Goal: Book appointment/travel/reservation

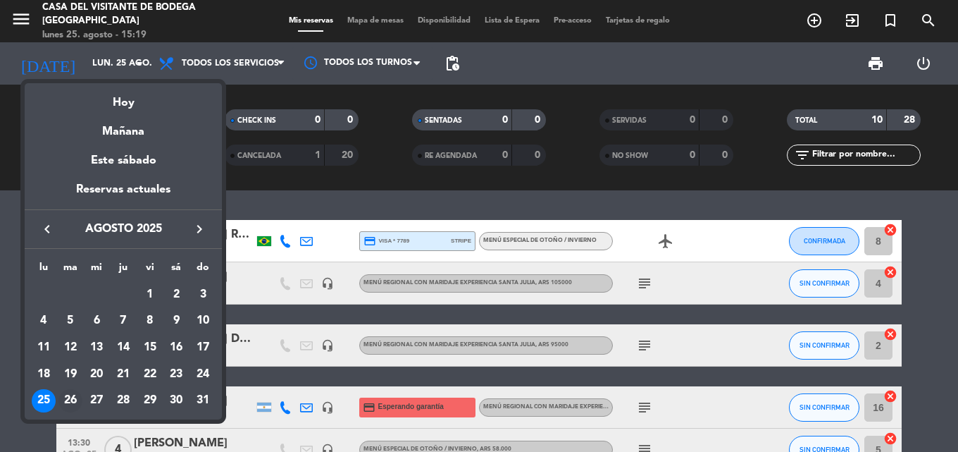
click at [66, 403] on div "26" at bounding box center [70, 401] width 24 height 24
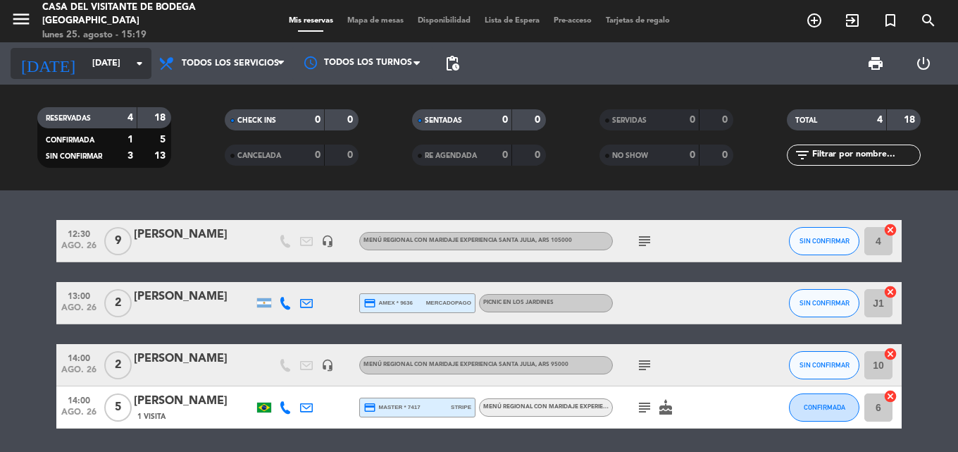
click at [118, 68] on input "[DATE]" at bounding box center [144, 63] width 119 height 24
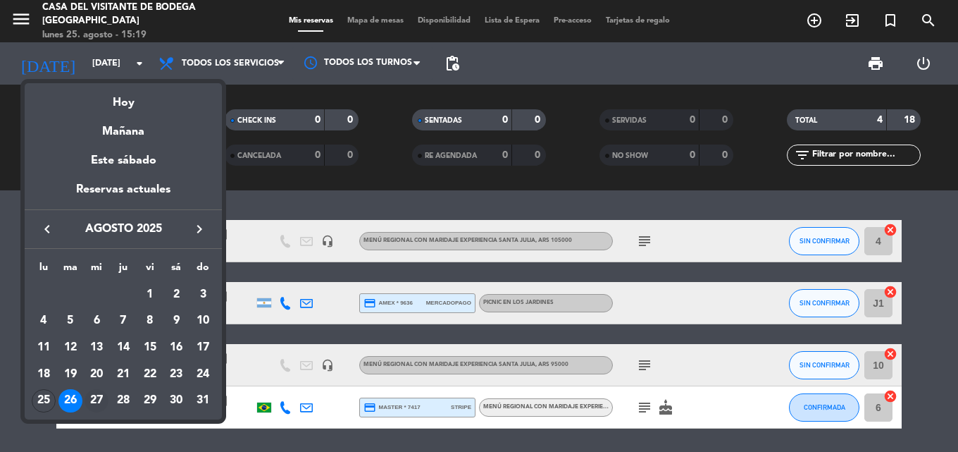
click at [103, 404] on div "27" at bounding box center [97, 401] width 24 height 24
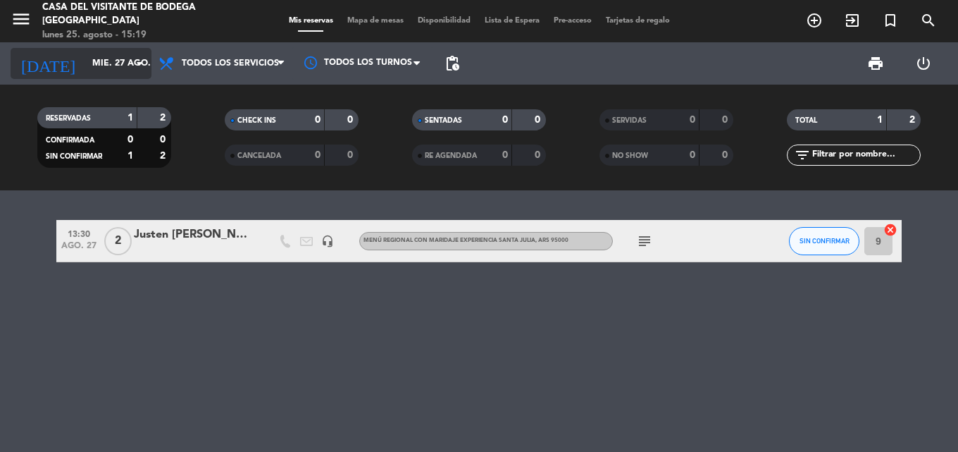
click at [94, 57] on input "mié. 27 ago." at bounding box center [144, 63] width 119 height 24
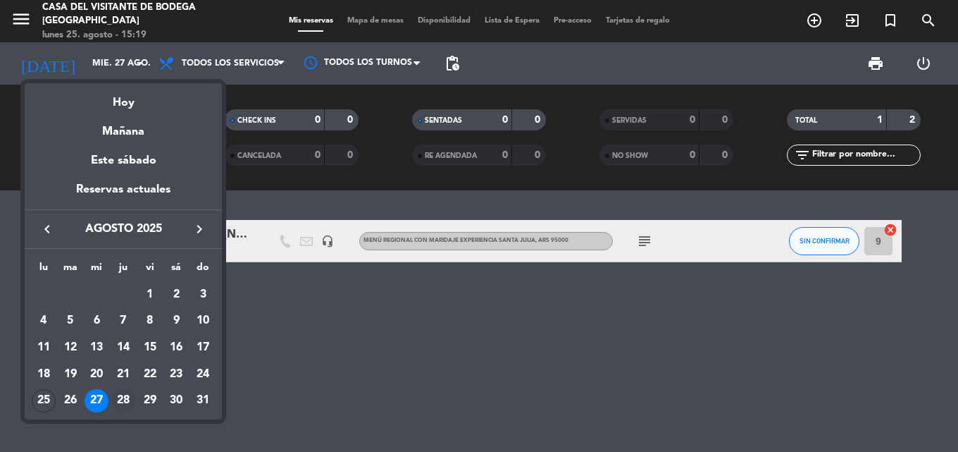
click at [125, 405] on div "28" at bounding box center [123, 401] width 24 height 24
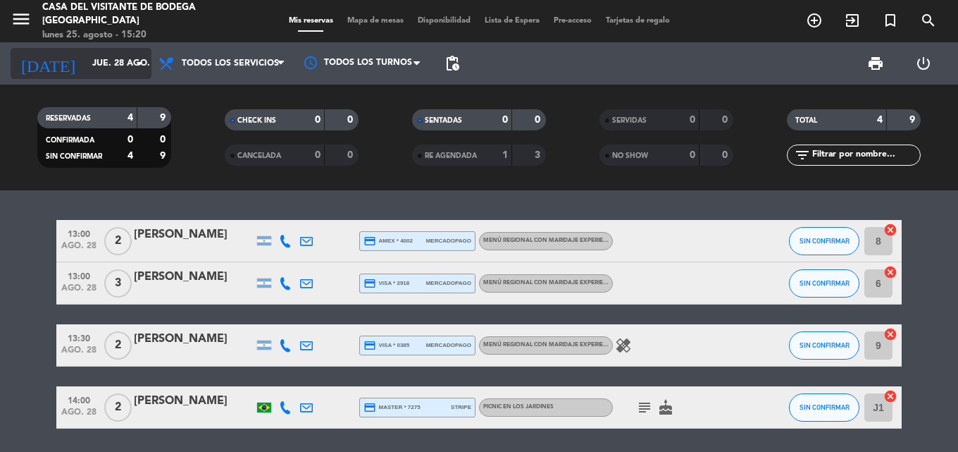
click at [87, 77] on div "[DATE] [DATE] arrow_drop_down" at bounding box center [81, 63] width 141 height 31
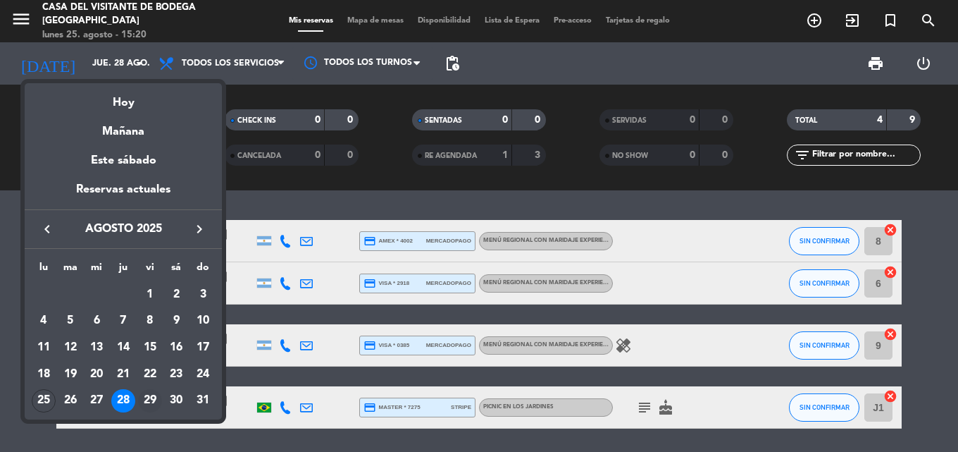
click at [155, 403] on div "29" at bounding box center [150, 401] width 24 height 24
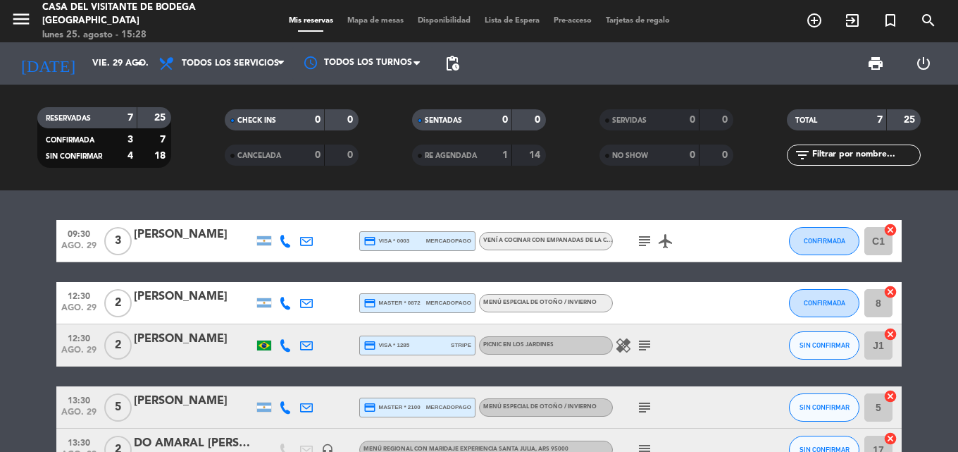
click at [627, 343] on icon "healing" at bounding box center [623, 345] width 17 height 17
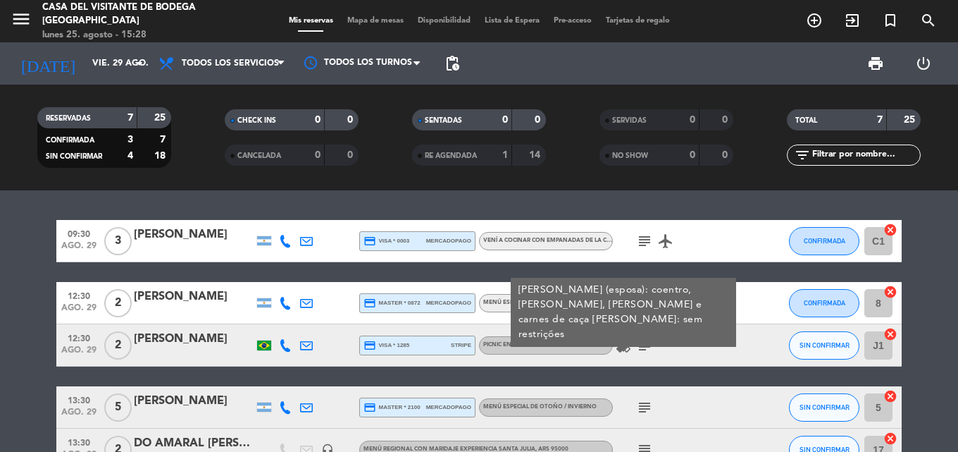
click at [626, 343] on icon "healing" at bounding box center [623, 345] width 17 height 17
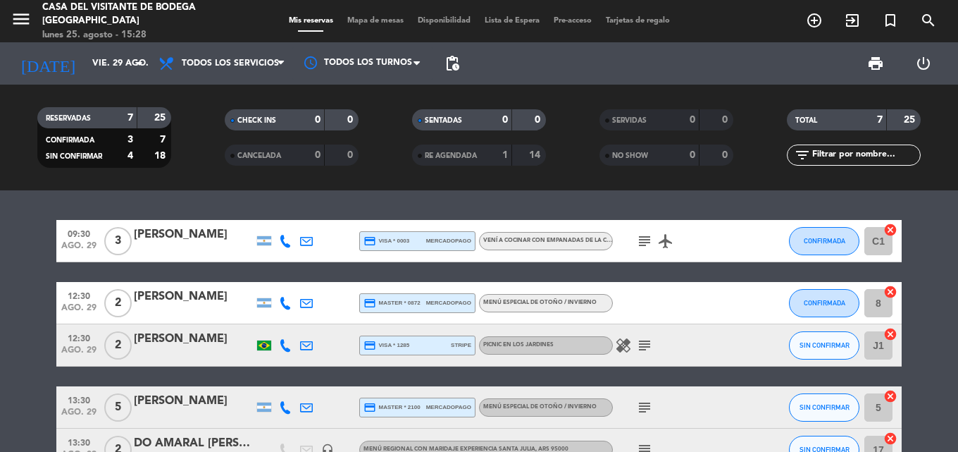
click at [626, 343] on icon "healing" at bounding box center [623, 345] width 17 height 17
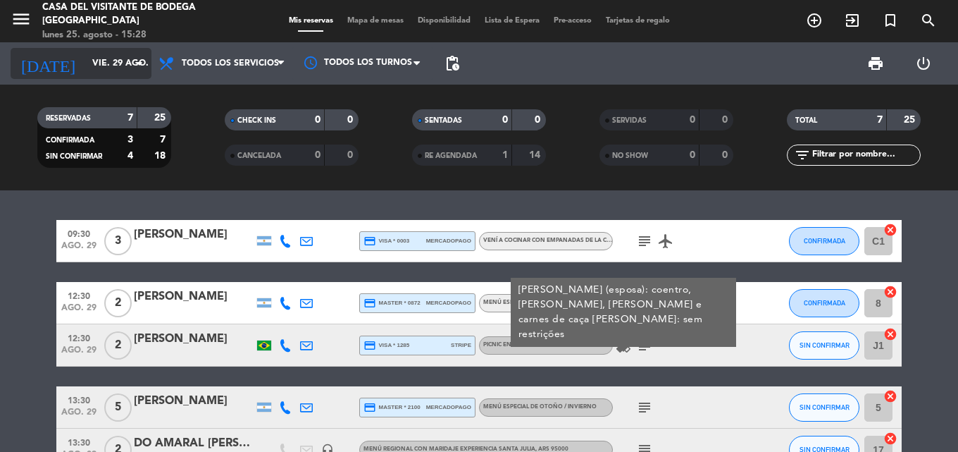
click at [89, 63] on input "vie. 29 ago." at bounding box center [144, 63] width 119 height 24
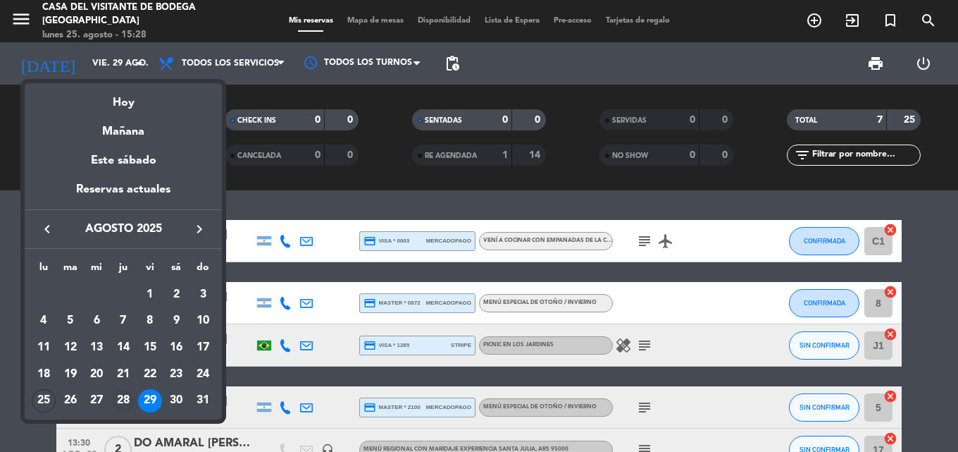
click at [128, 392] on div "28" at bounding box center [123, 401] width 24 height 24
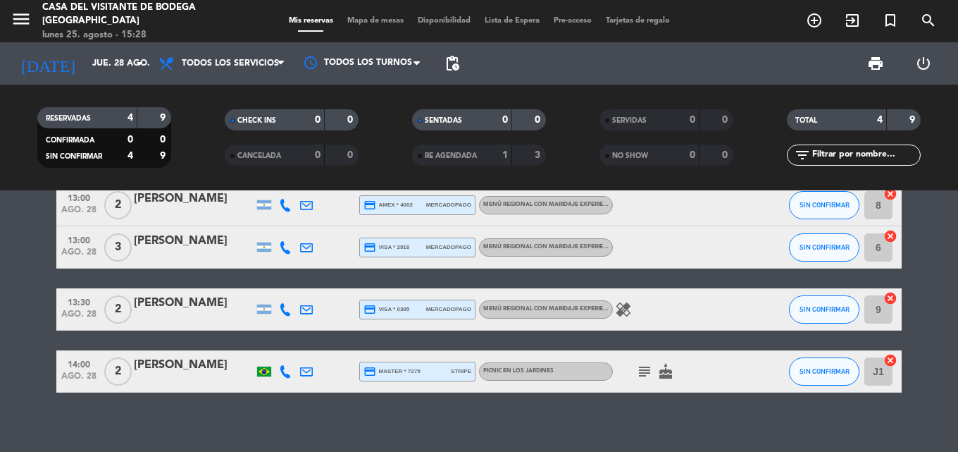
scroll to position [47, 0]
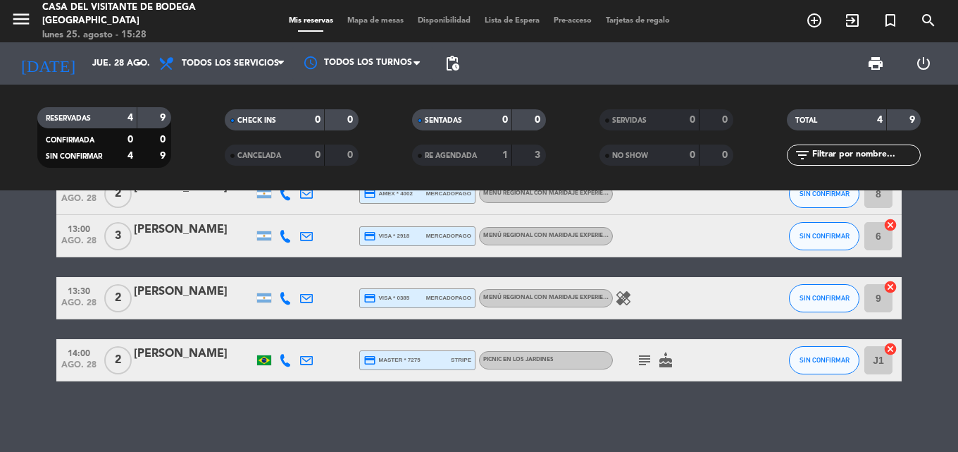
click at [666, 363] on icon "cake" at bounding box center [665, 360] width 17 height 17
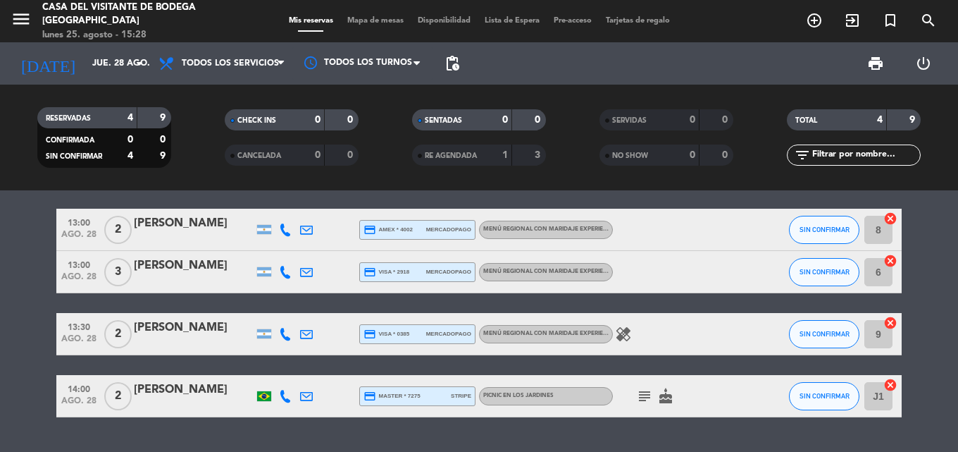
scroll to position [0, 0]
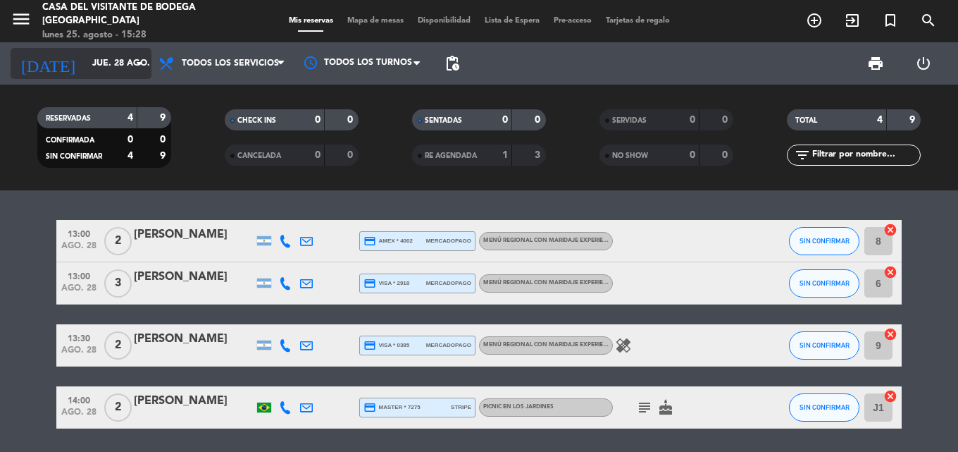
click at [127, 62] on input "jue. 28 ago." at bounding box center [144, 63] width 119 height 24
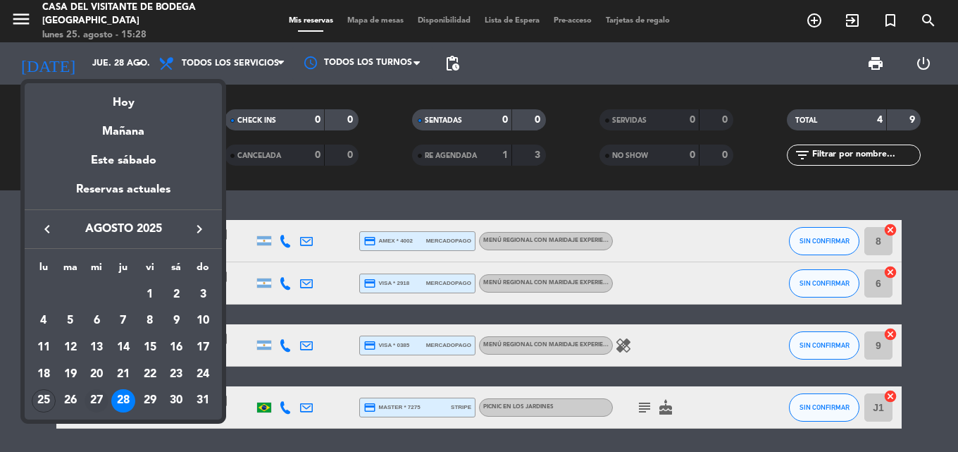
click at [99, 394] on div "27" at bounding box center [97, 401] width 24 height 24
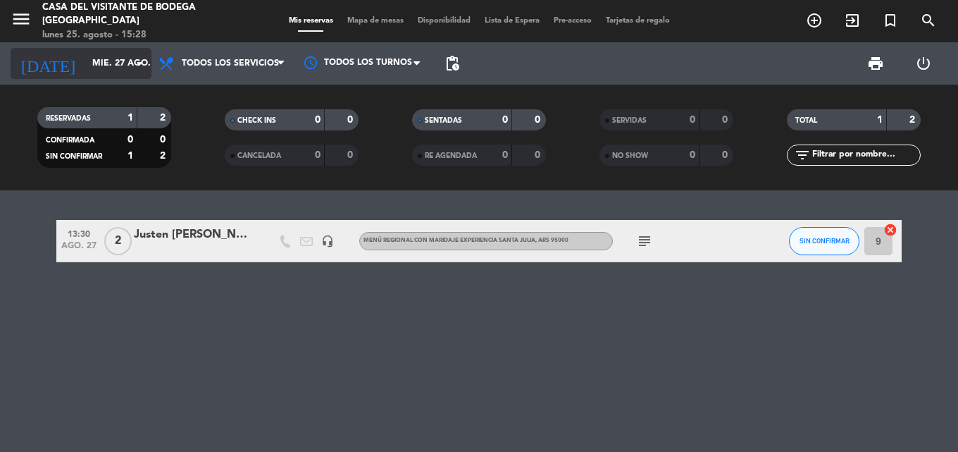
click at [123, 70] on input "mié. 27 ago." at bounding box center [144, 63] width 119 height 24
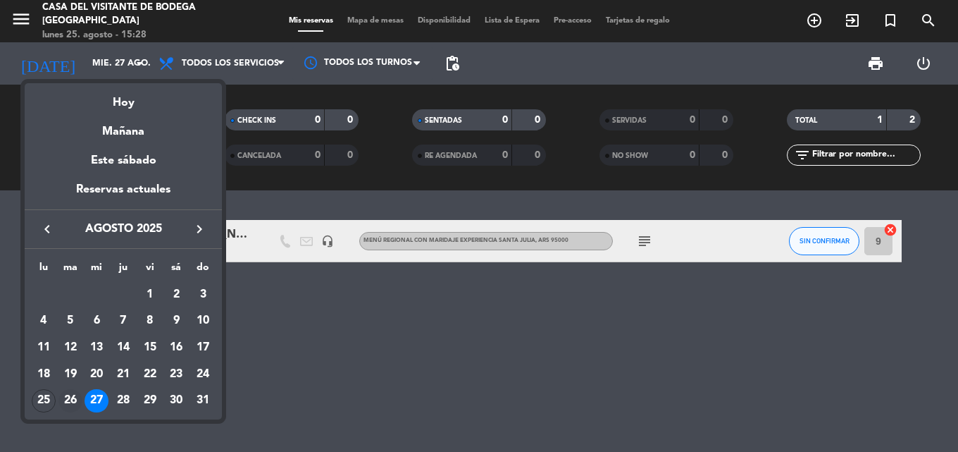
click at [70, 403] on div "26" at bounding box center [70, 401] width 24 height 24
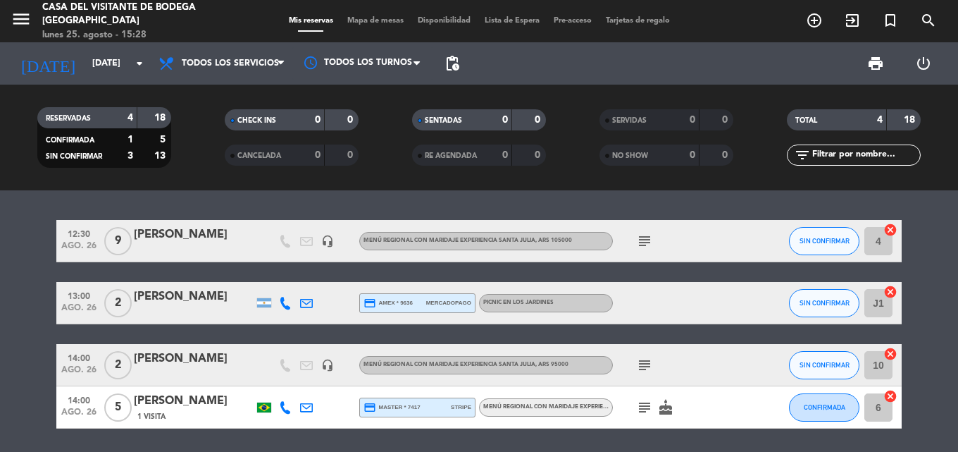
click at [645, 242] on icon "subject" at bounding box center [644, 240] width 17 height 17
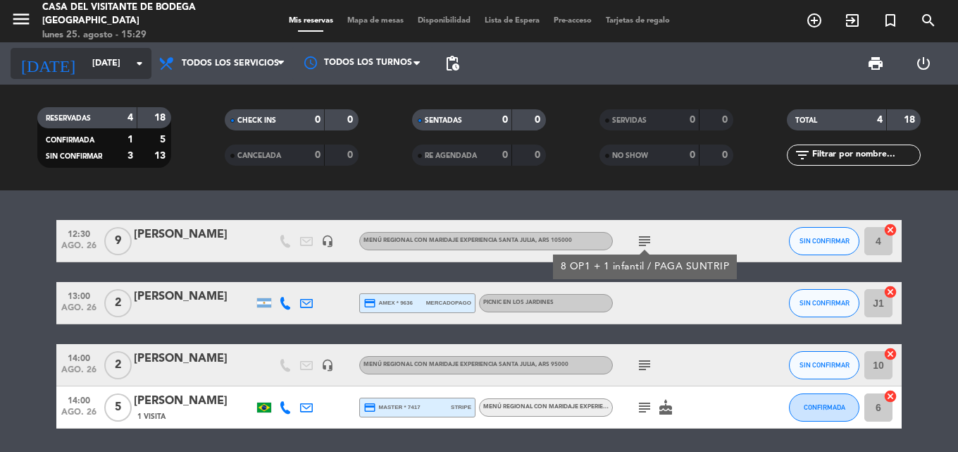
click at [120, 73] on input "[DATE]" at bounding box center [144, 63] width 119 height 24
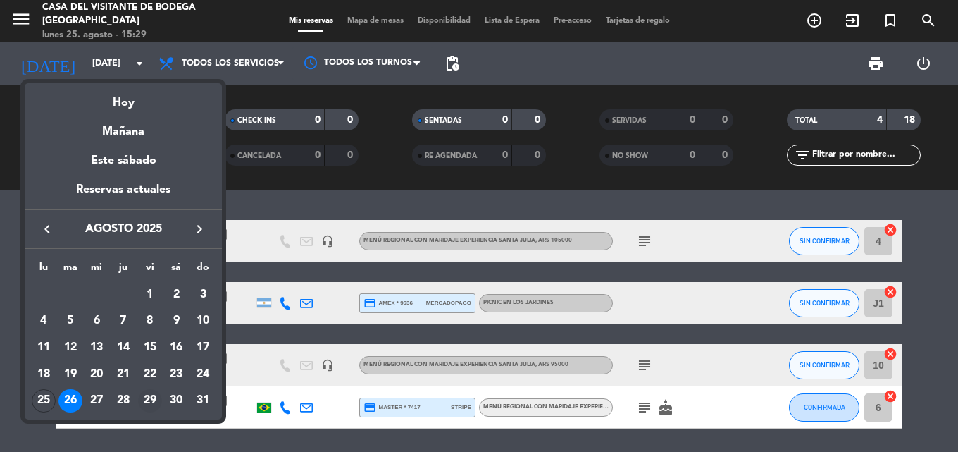
click at [151, 398] on div "29" at bounding box center [150, 401] width 24 height 24
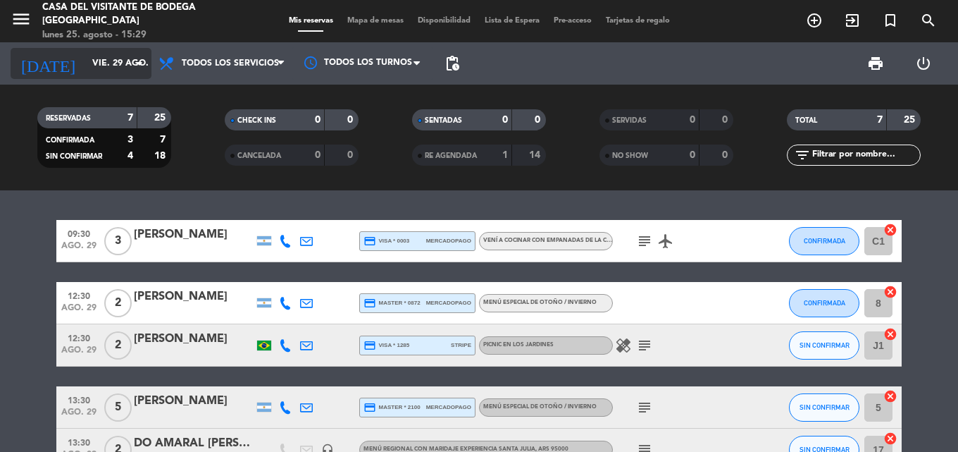
click at [108, 68] on input "vie. 29 ago." at bounding box center [144, 63] width 119 height 24
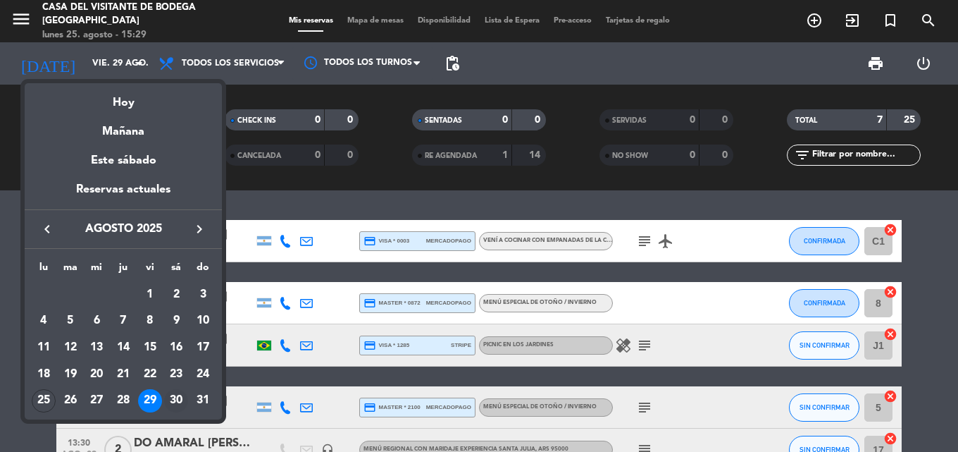
click at [178, 395] on div "30" at bounding box center [176, 401] width 24 height 24
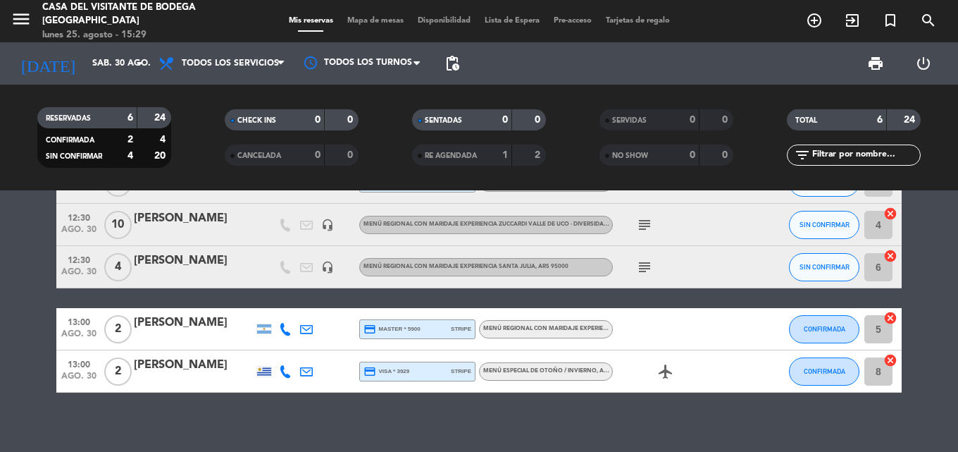
scroll to position [112, 0]
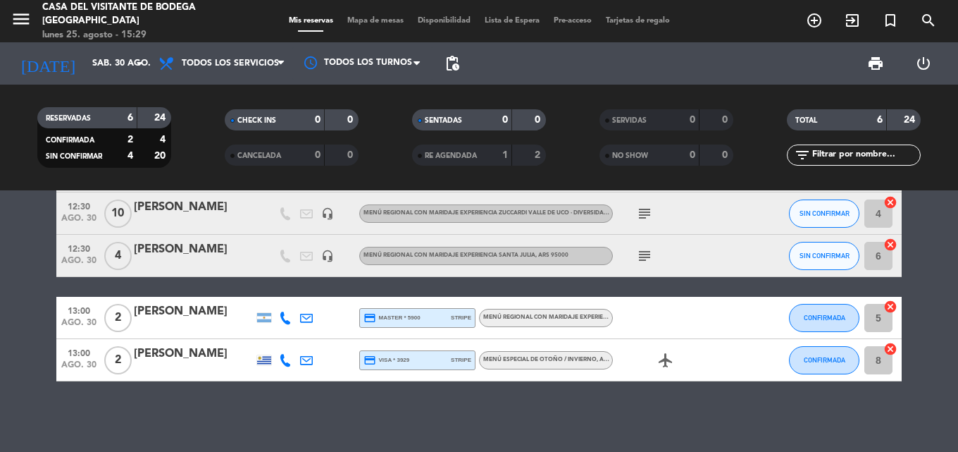
click at [641, 218] on icon "subject" at bounding box center [644, 213] width 17 height 17
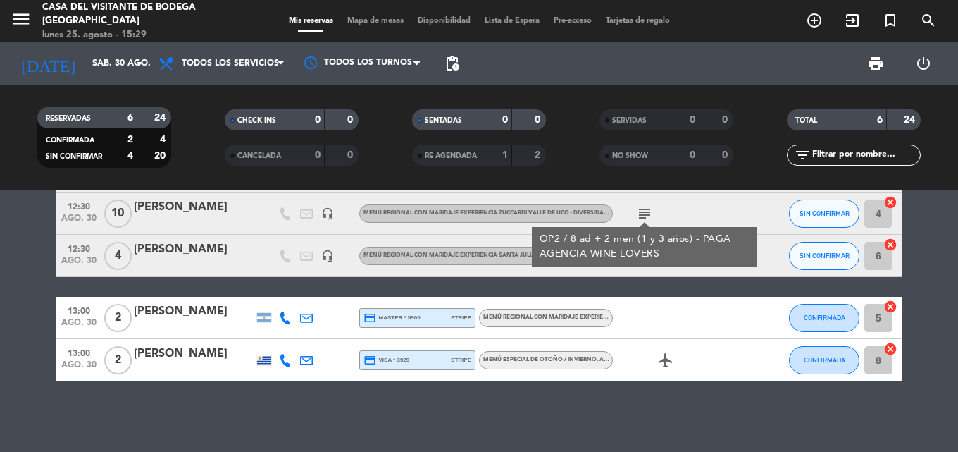
click at [643, 213] on icon "subject" at bounding box center [644, 213] width 17 height 17
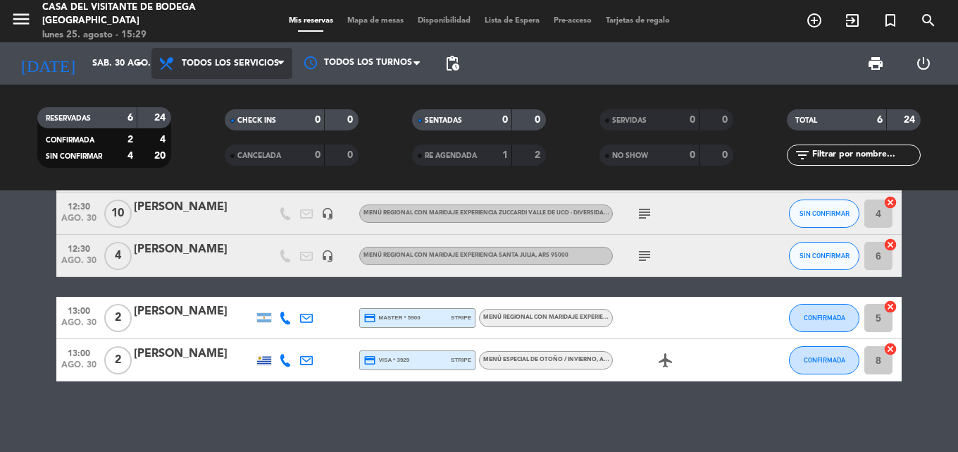
click at [182, 63] on span "Todos los servicios" at bounding box center [230, 63] width 97 height 10
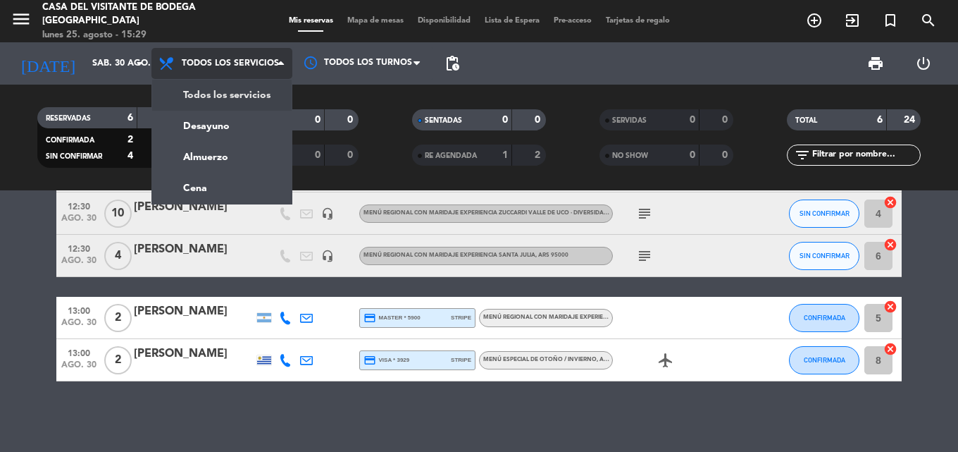
click at [240, 54] on span "Todos los servicios" at bounding box center [221, 63] width 141 height 31
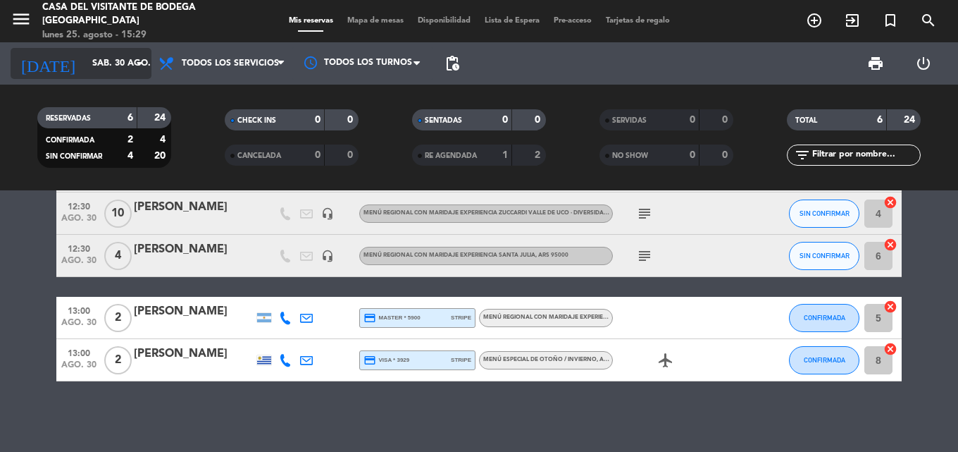
click at [138, 70] on icon "arrow_drop_down" at bounding box center [139, 63] width 17 height 17
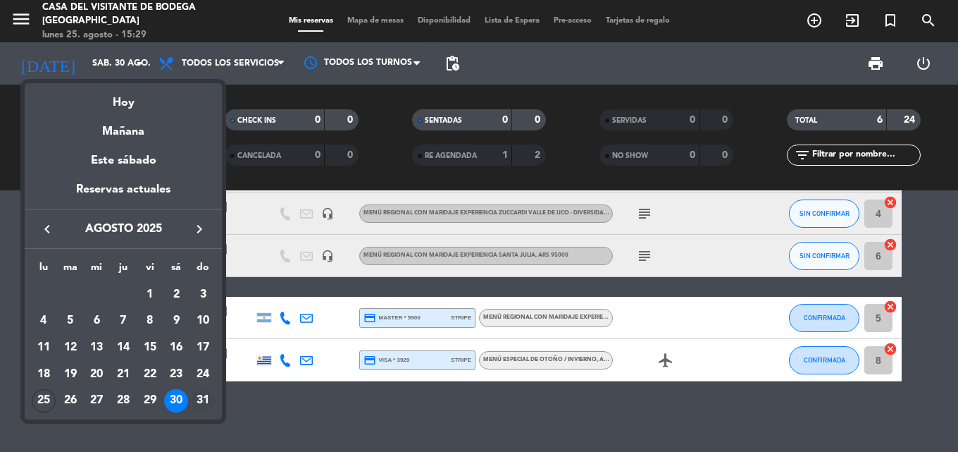
click at [200, 397] on div "31" at bounding box center [203, 401] width 24 height 24
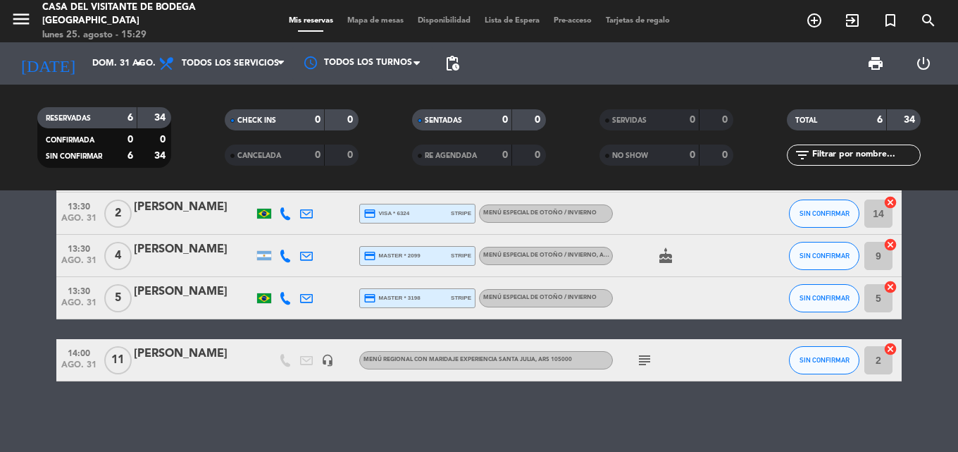
scroll to position [0, 0]
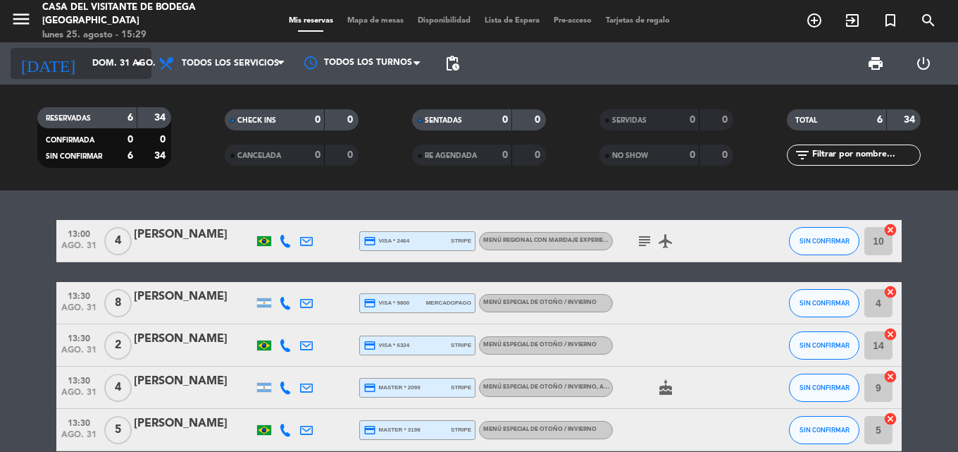
click at [142, 60] on icon "arrow_drop_down" at bounding box center [139, 63] width 17 height 17
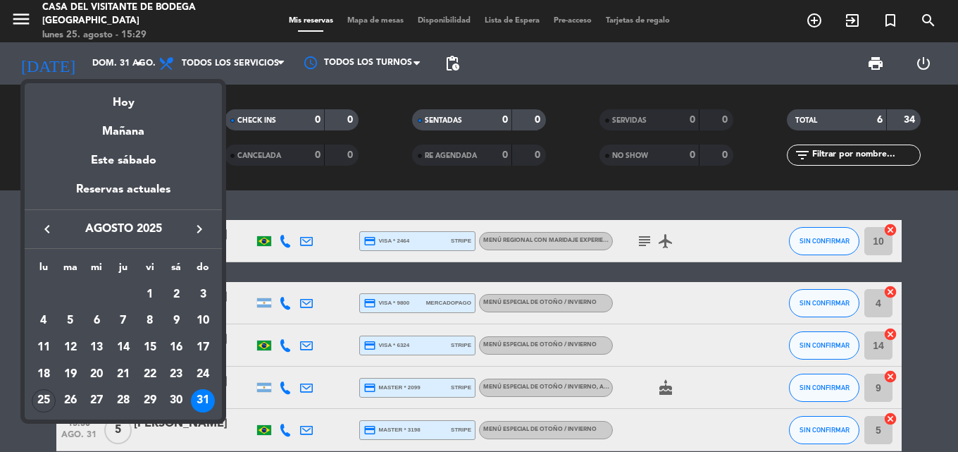
click at [194, 228] on icon "keyboard_arrow_right" at bounding box center [199, 228] width 17 height 17
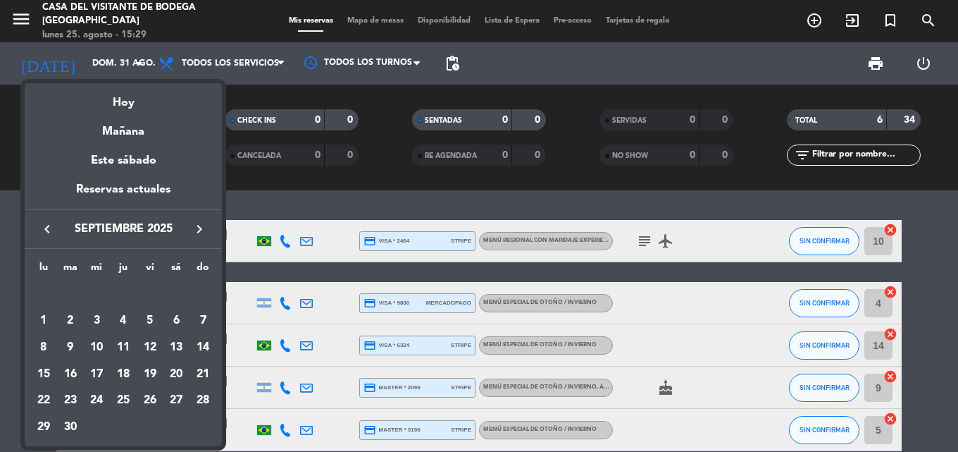
click at [41, 315] on div "1" at bounding box center [44, 321] width 24 height 24
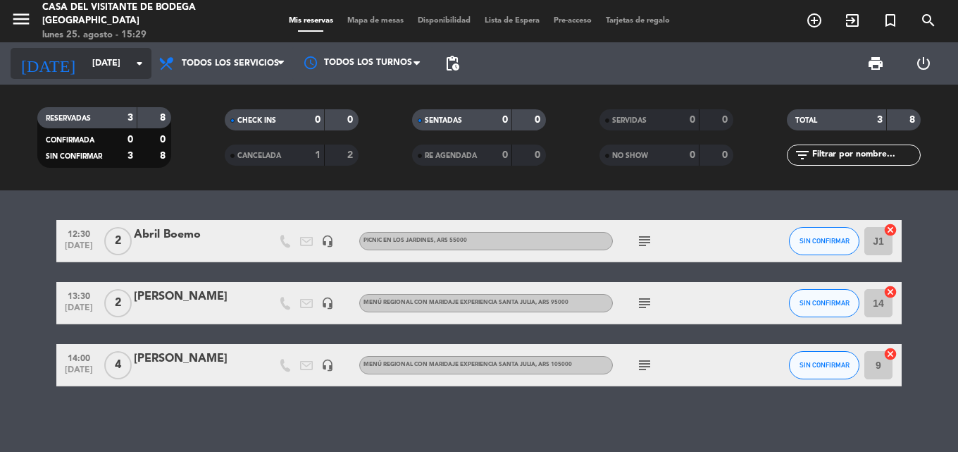
click at [115, 62] on input "[DATE]" at bounding box center [144, 63] width 119 height 24
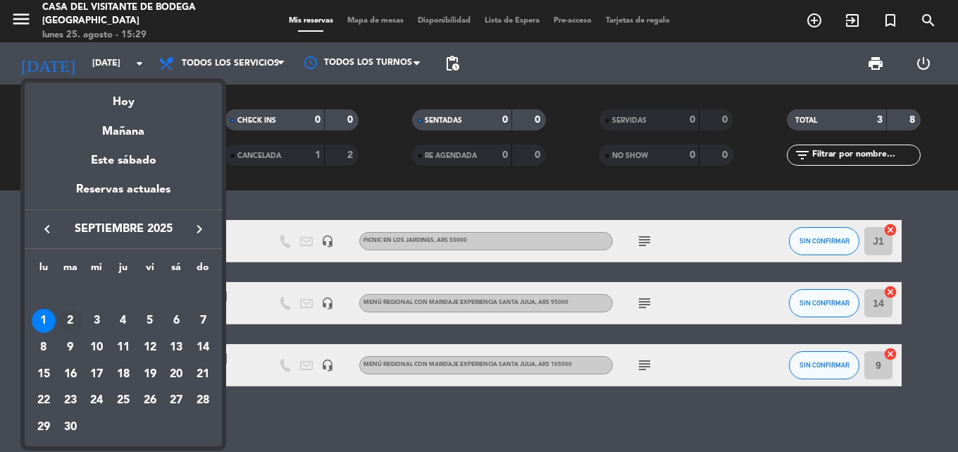
click at [71, 313] on div "2" at bounding box center [70, 321] width 24 height 24
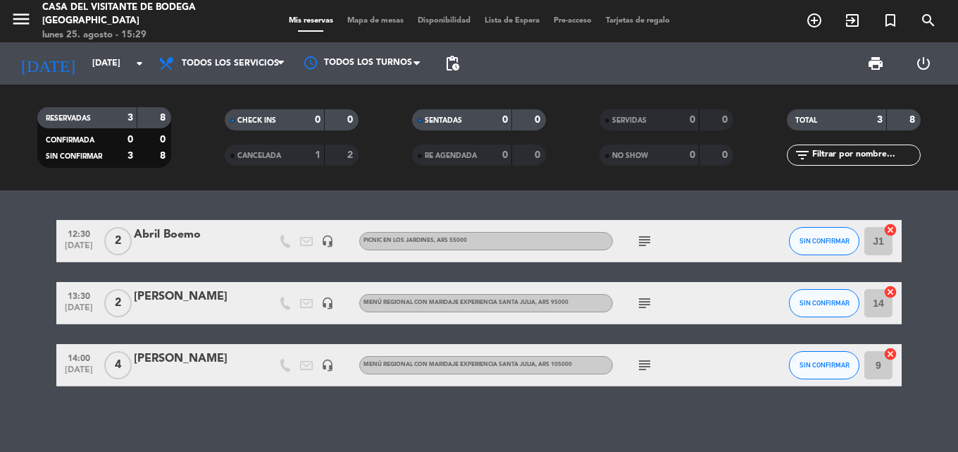
type input "[DATE]"
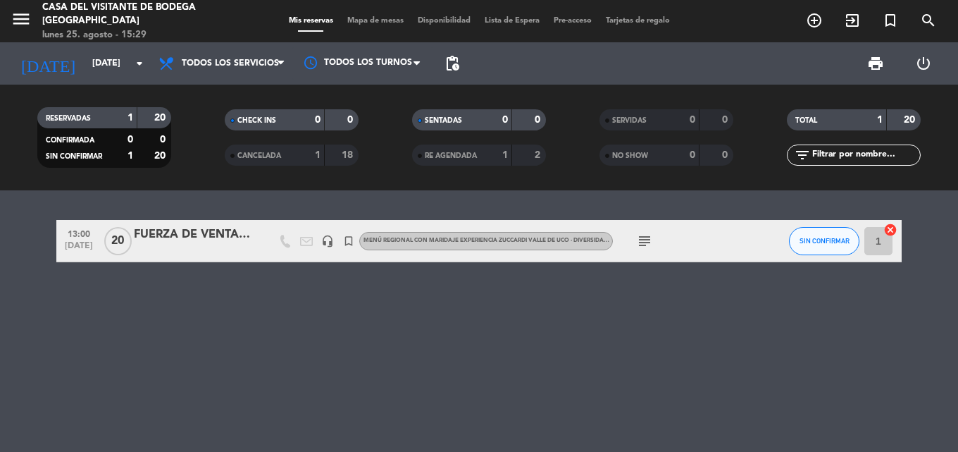
click at [209, 233] on div "FUERZA DE VENTAS DISTRIBUIDOR BOUCHEE" at bounding box center [194, 234] width 120 height 18
